Goal: Task Accomplishment & Management: Manage account settings

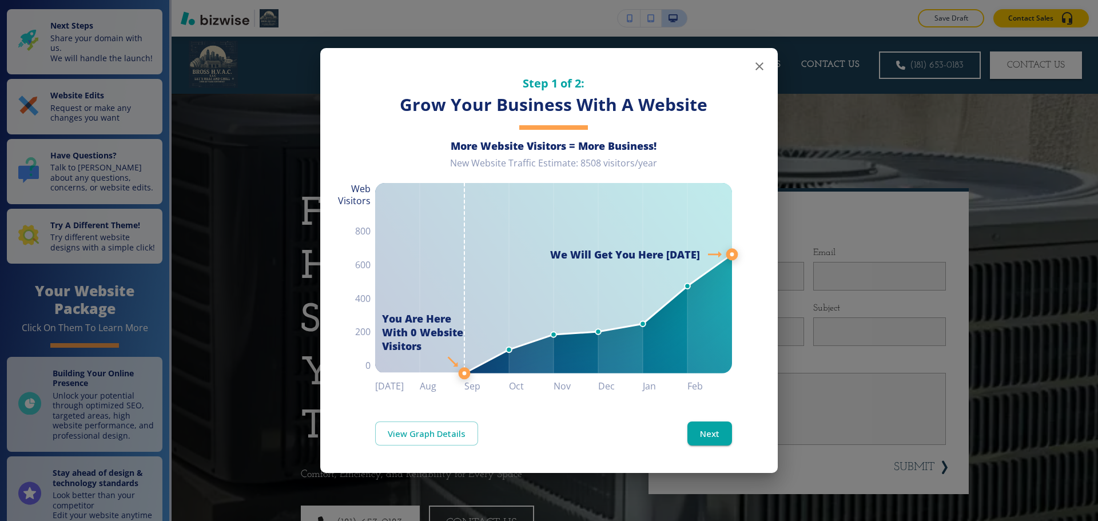
click at [759, 69] on icon "button" at bounding box center [759, 66] width 14 height 14
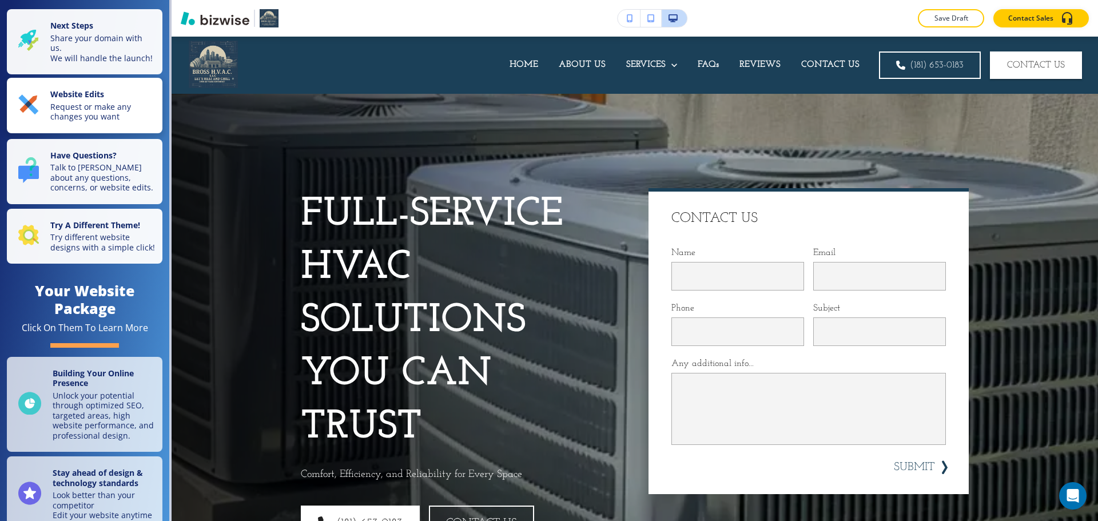
click at [110, 120] on p "Request or make any changes you want" at bounding box center [102, 112] width 105 height 20
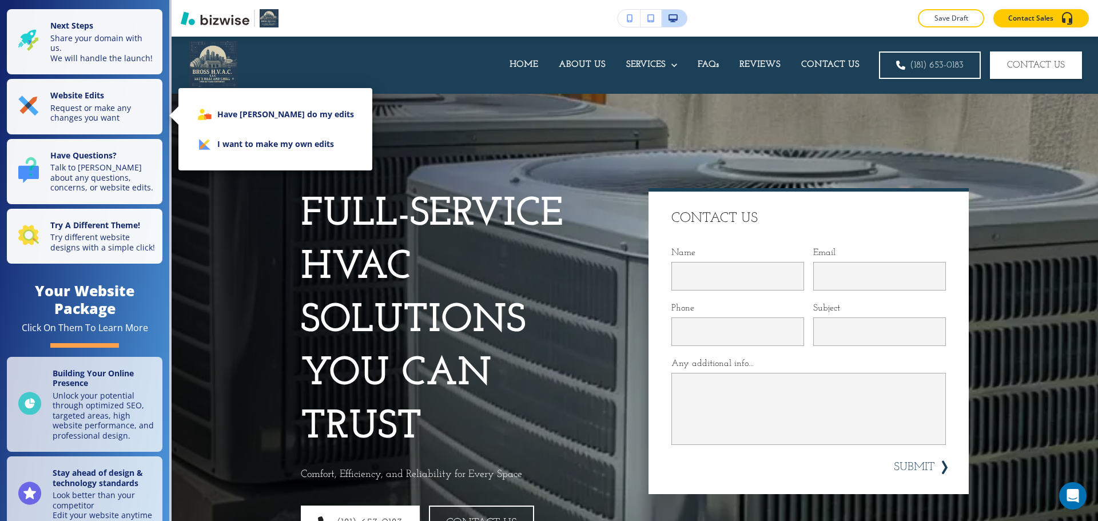
click at [208, 144] on icon at bounding box center [214, 136] width 54 height 50
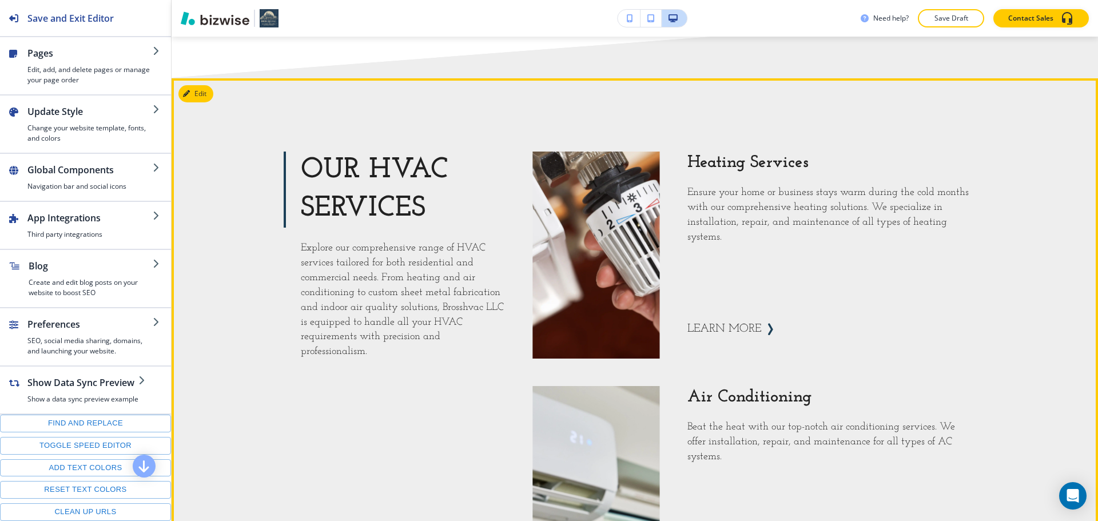
scroll to position [1143, 0]
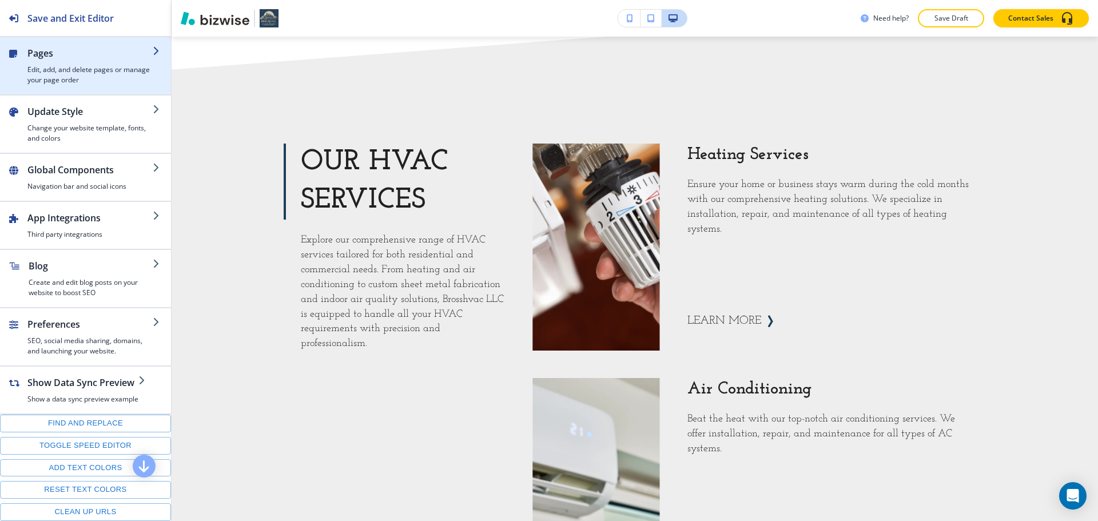
click at [114, 81] on h4 "Edit, add, and delete pages or manage your page order" at bounding box center [89, 75] width 125 height 21
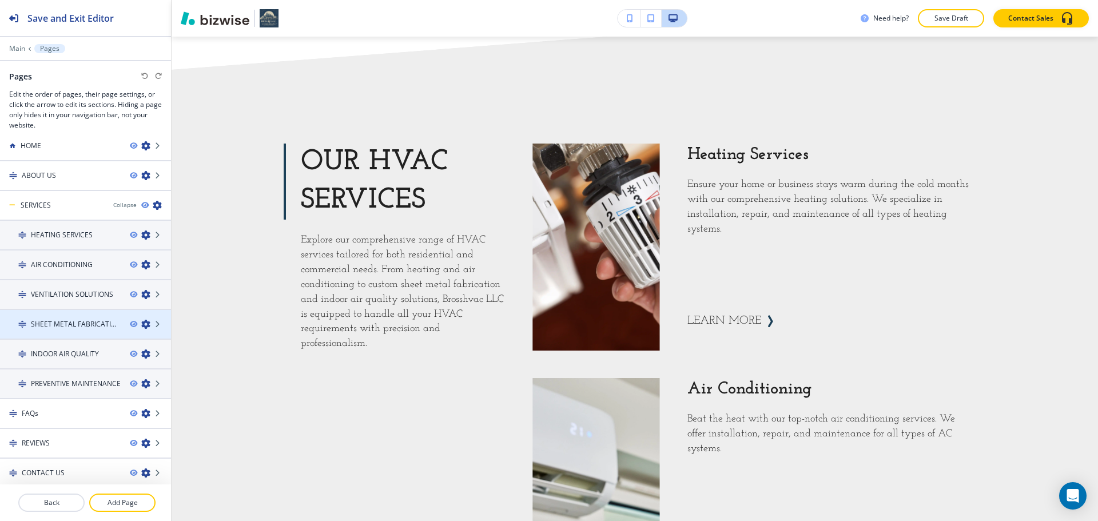
scroll to position [14, 0]
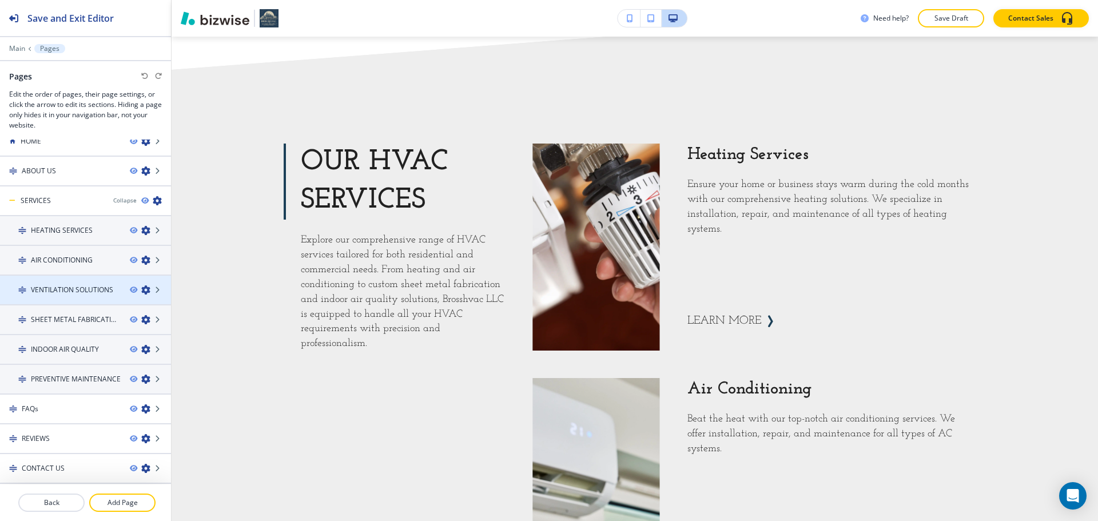
click at [70, 292] on h4 "VENTILATION SOLUTIONS" at bounding box center [72, 290] width 82 height 10
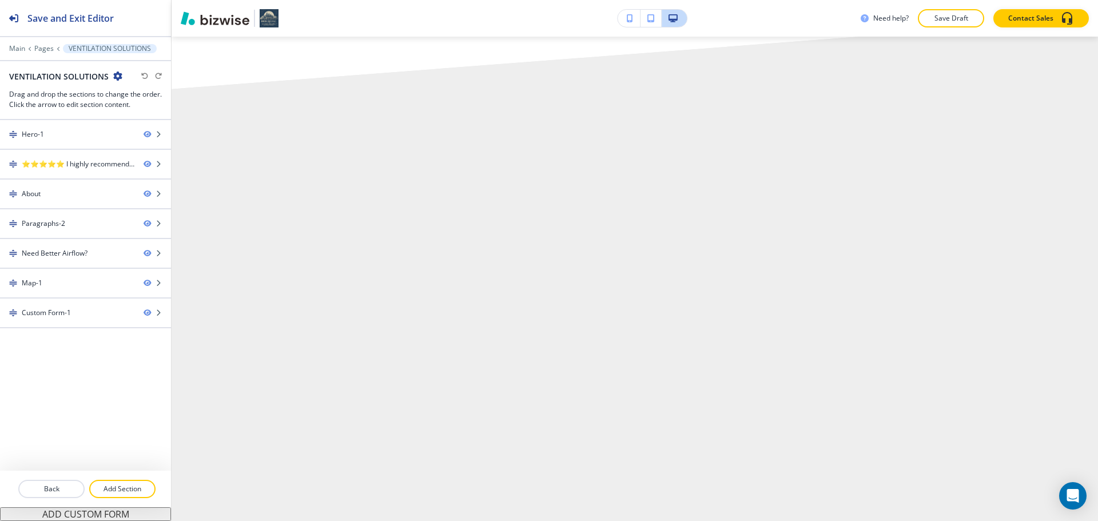
scroll to position [0, 0]
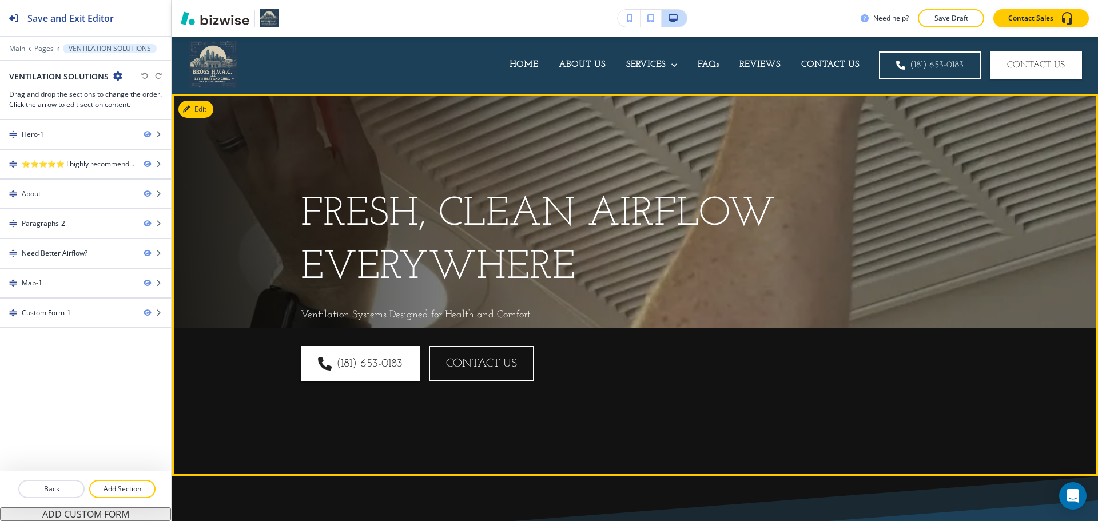
click at [805, 226] on div "Fresh, Clean Airflow Everywhere Ventilation Systems Designed for Health and Com…" at bounding box center [620, 271] width 695 height 312
click at [197, 114] on button "Edit This Section" at bounding box center [216, 109] width 77 height 17
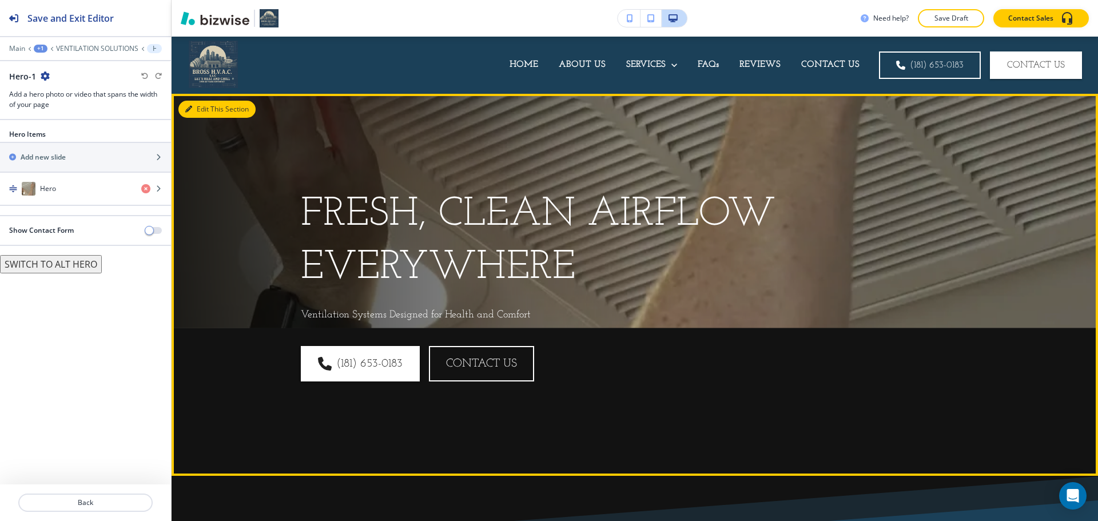
scroll to position [57, 0]
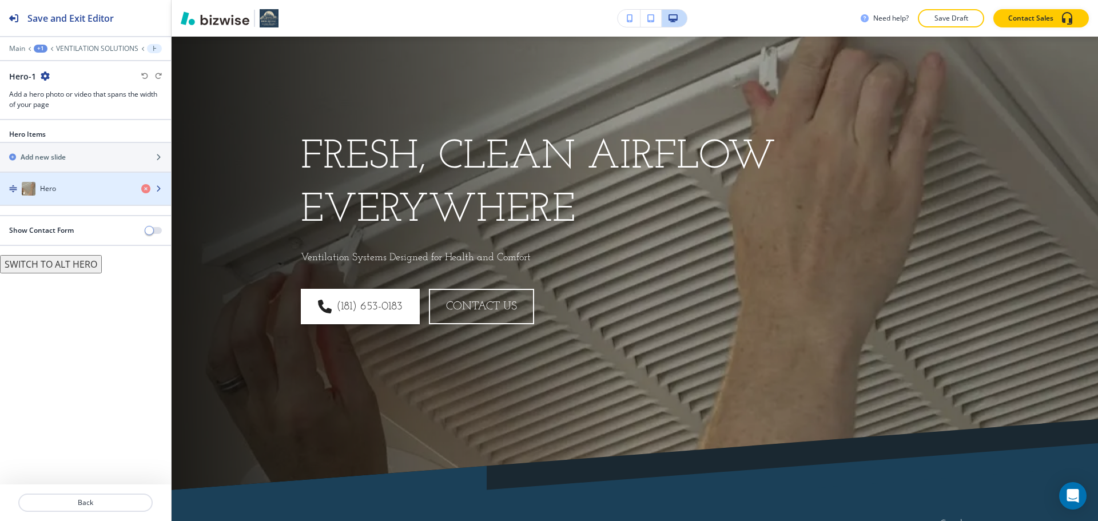
click at [70, 183] on div "Hero" at bounding box center [66, 189] width 132 height 14
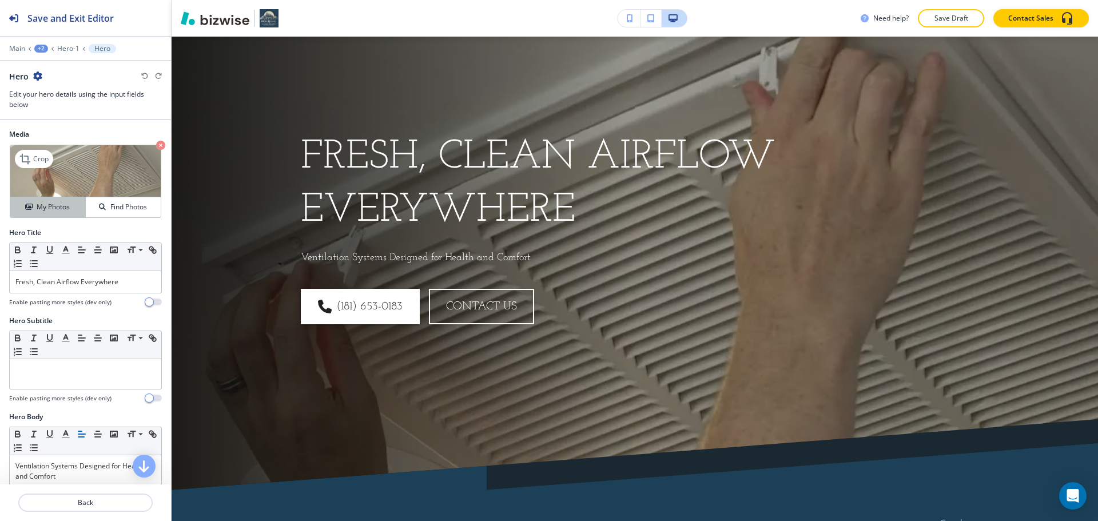
click at [74, 207] on div "My Photos" at bounding box center [47, 207] width 75 height 10
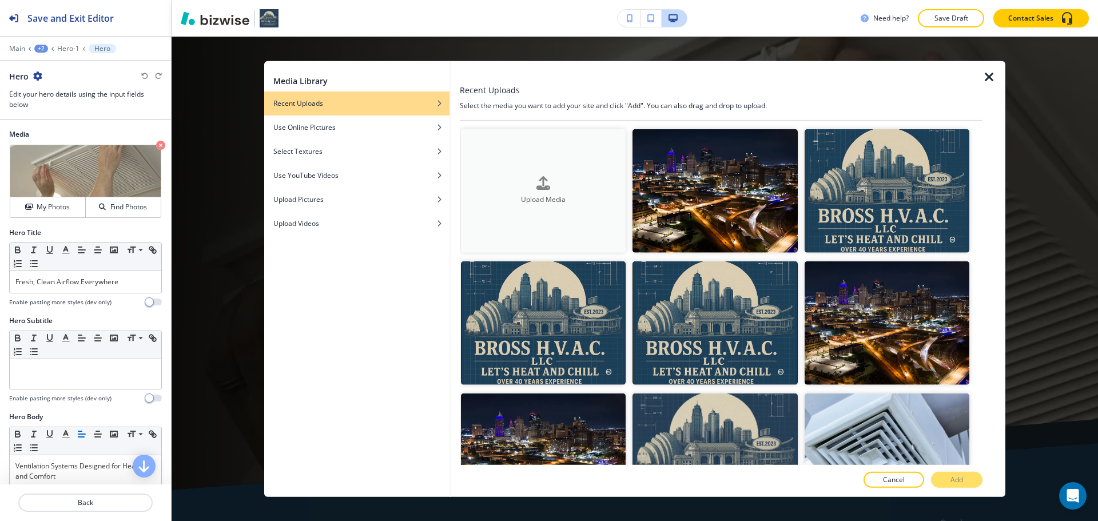
click at [512, 162] on button "Upload Media" at bounding box center [543, 190] width 165 height 123
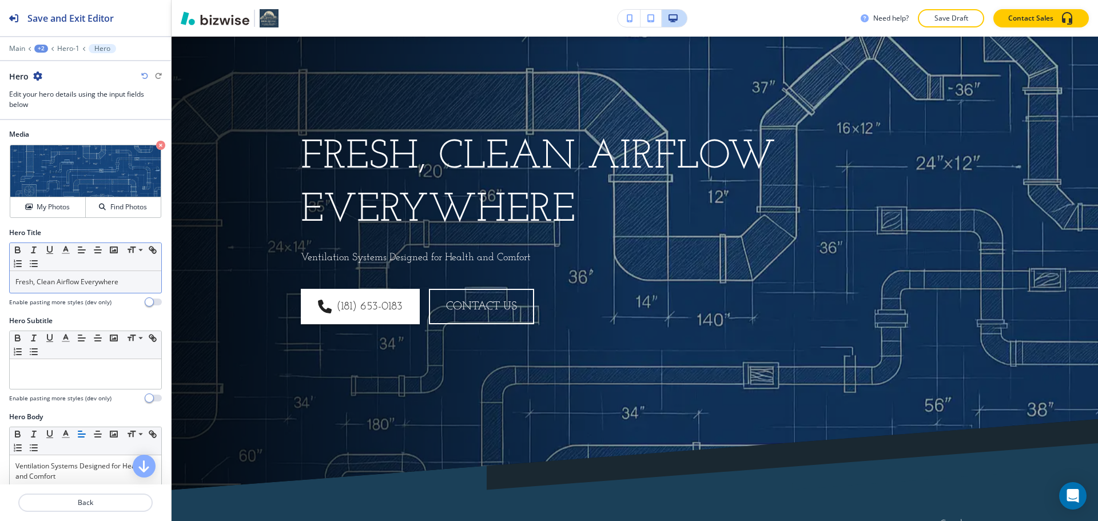
click at [46, 285] on p "Fresh, Clean Airflow Everywhere" at bounding box center [85, 282] width 140 height 10
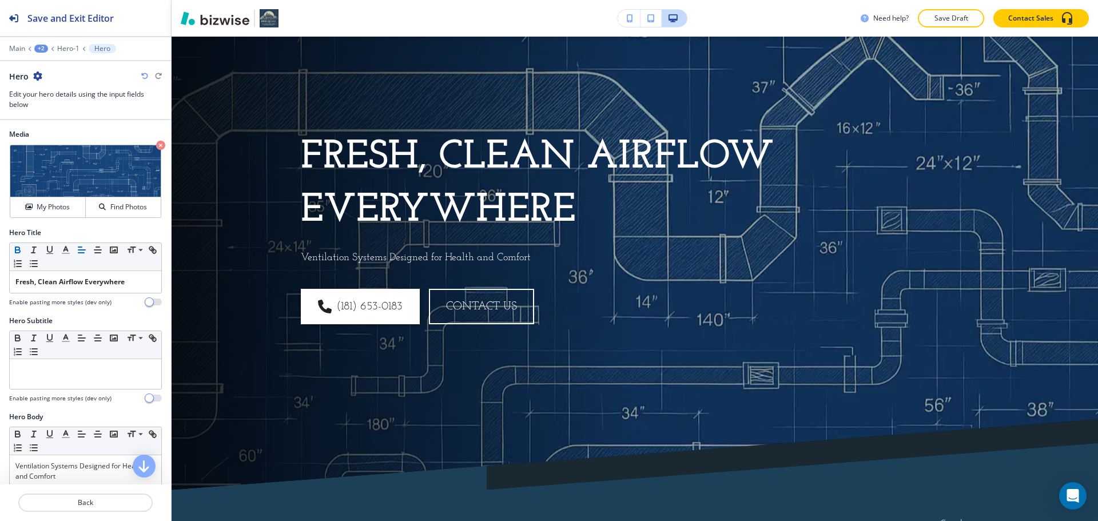
click at [90, 321] on div "Hero Subtitle" at bounding box center [85, 321] width 153 height 10
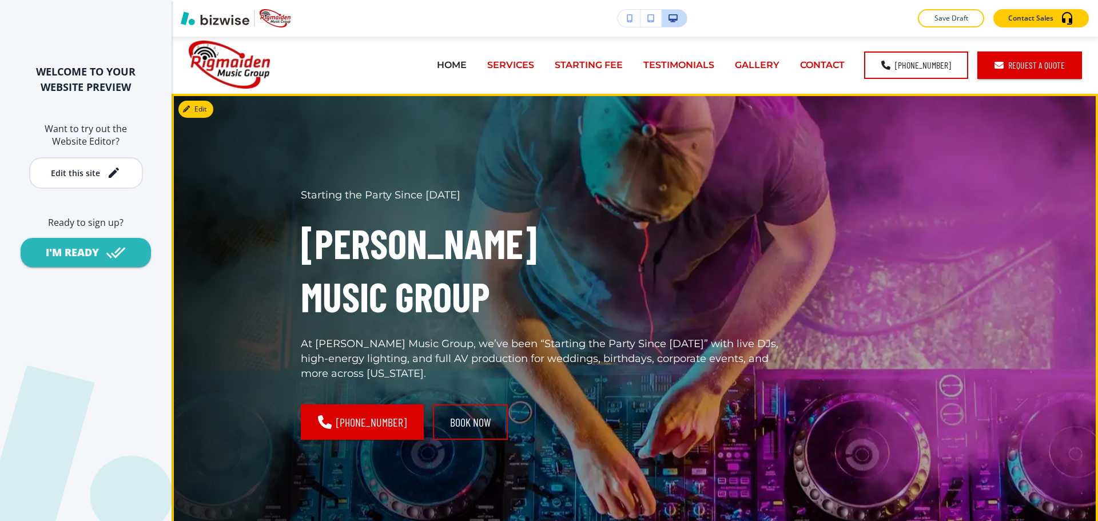
click at [920, 236] on div "Starting the Party Since 2013 Rigmaiden Music Group At Rigmaiden Music Group, w…" at bounding box center [620, 300] width 695 height 370
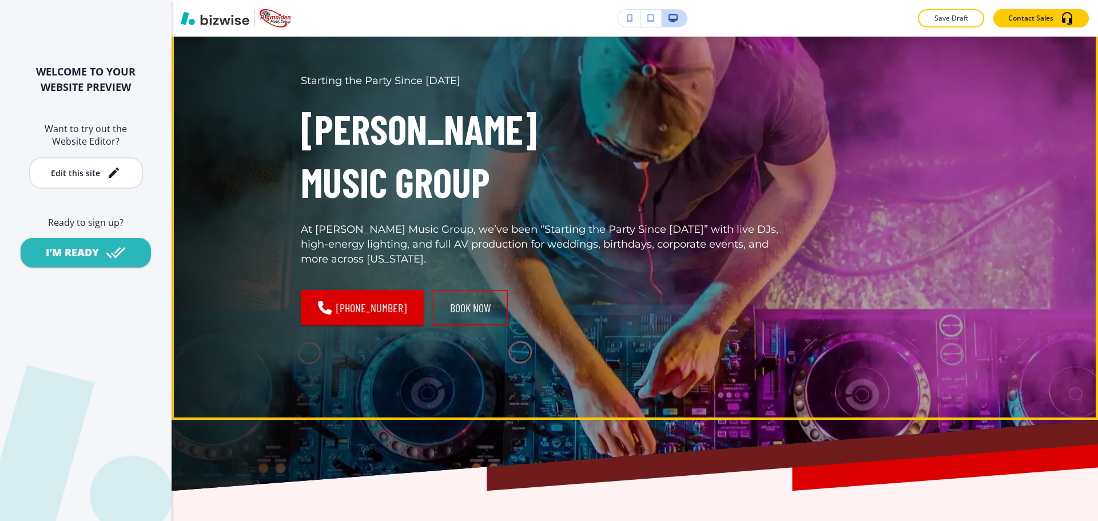
scroll to position [57, 0]
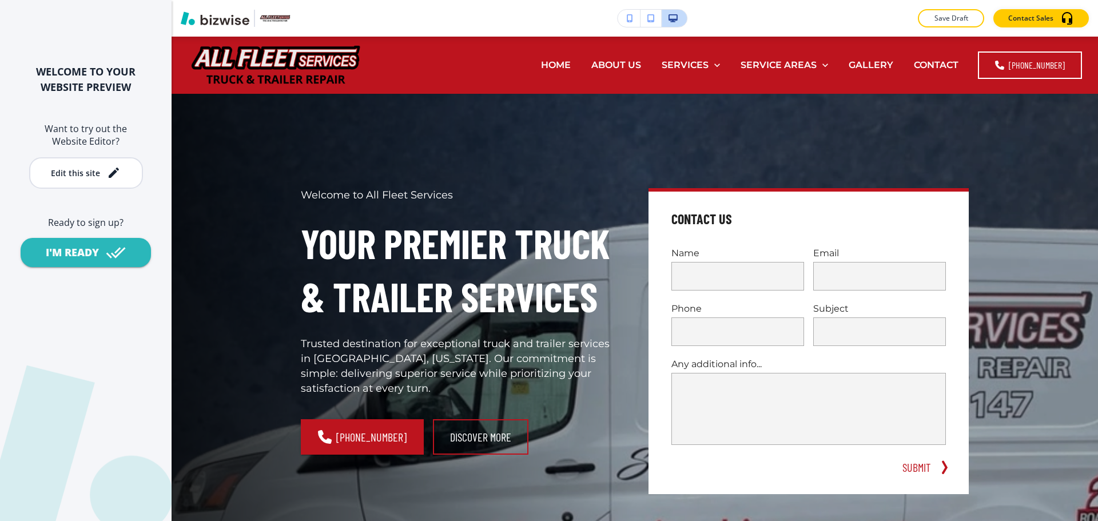
click at [93, 411] on div "WELCOME TO YOUR WEBSITE PREVIEW Want to try out the Website Editor? Edit this s…" at bounding box center [86, 260] width 172 height 521
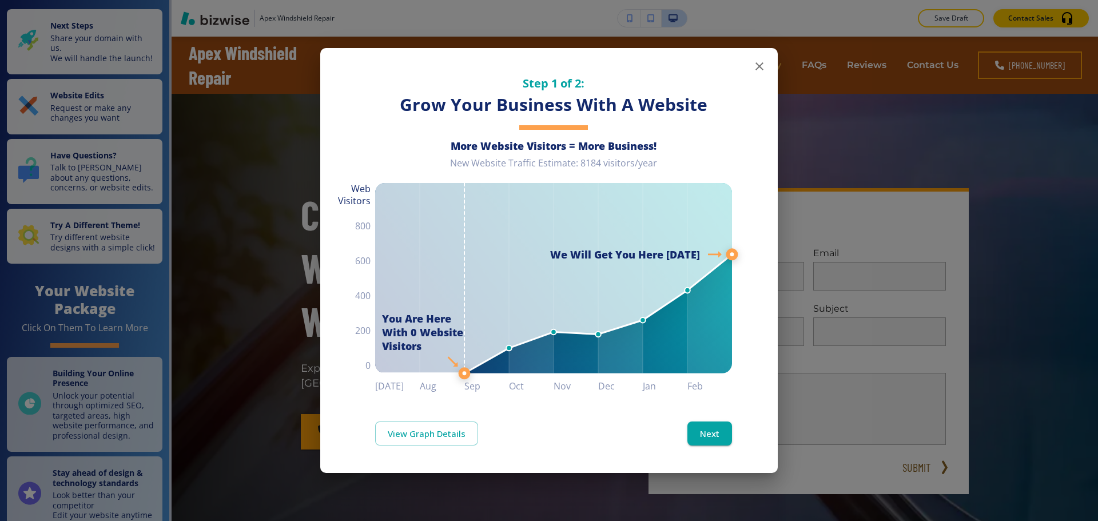
click at [758, 69] on icon "button" at bounding box center [759, 66] width 14 height 14
click at [759, 67] on icon "button" at bounding box center [759, 66] width 8 height 8
click at [761, 76] on button "button" at bounding box center [759, 66] width 23 height 23
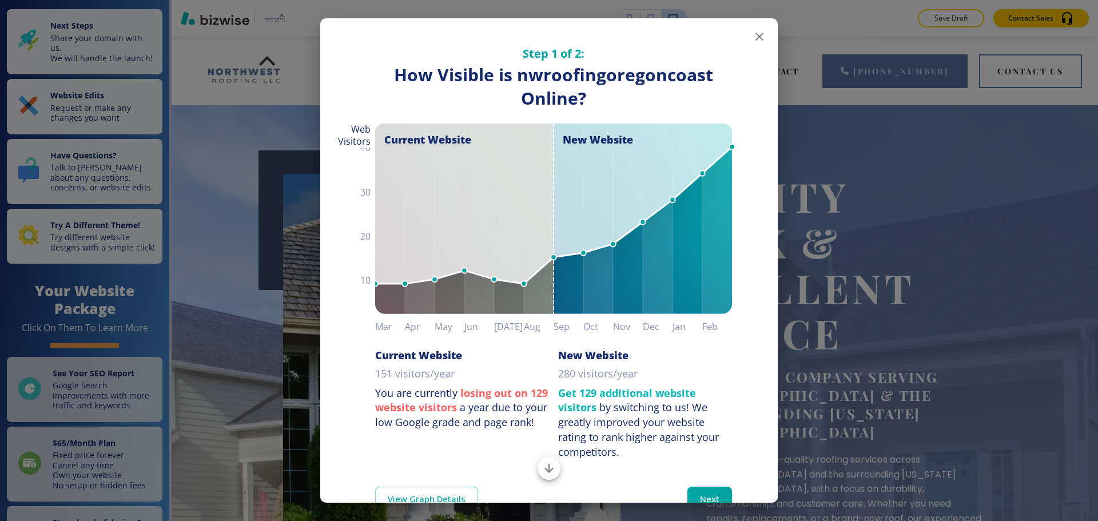
click at [752, 43] on icon "button" at bounding box center [759, 37] width 14 height 14
click at [755, 36] on icon "button" at bounding box center [759, 37] width 8 height 8
